Goal: Information Seeking & Learning: Learn about a topic

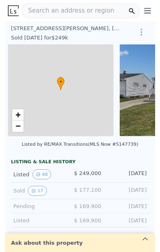
scroll to position [0, 3]
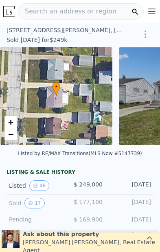
type input "-$ 264,192"
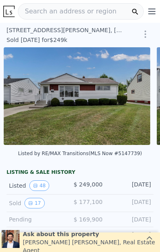
scroll to position [0, 119]
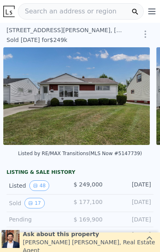
click at [56, 76] on img at bounding box center [76, 96] width 146 height 98
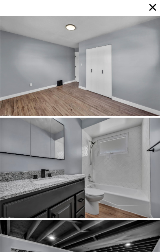
scroll to position [2449, 0]
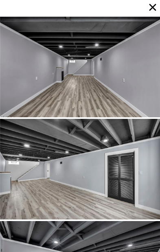
scroll to position [2857, 0]
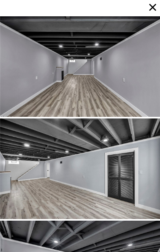
click at [133, 136] on div at bounding box center [80, 168] width 160 height 100
click at [134, 143] on div at bounding box center [80, 168] width 160 height 100
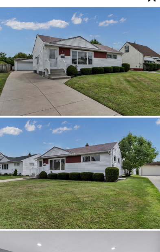
scroll to position [102, 0]
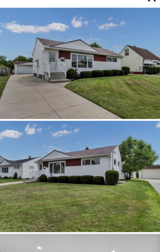
click at [45, 61] on div at bounding box center [80, 66] width 160 height 100
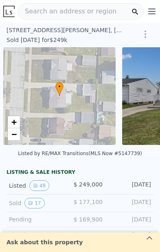
scroll to position [0, 3]
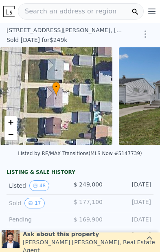
click at [52, 95] on icon at bounding box center [56, 89] width 8 height 14
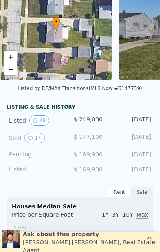
scroll to position [72, 0]
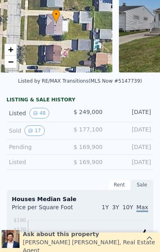
click at [37, 135] on button "17" at bounding box center [34, 130] width 20 height 11
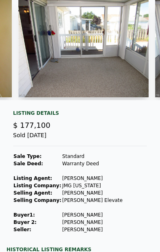
scroll to position [0, 1359]
